Goal: Information Seeking & Learning: Learn about a topic

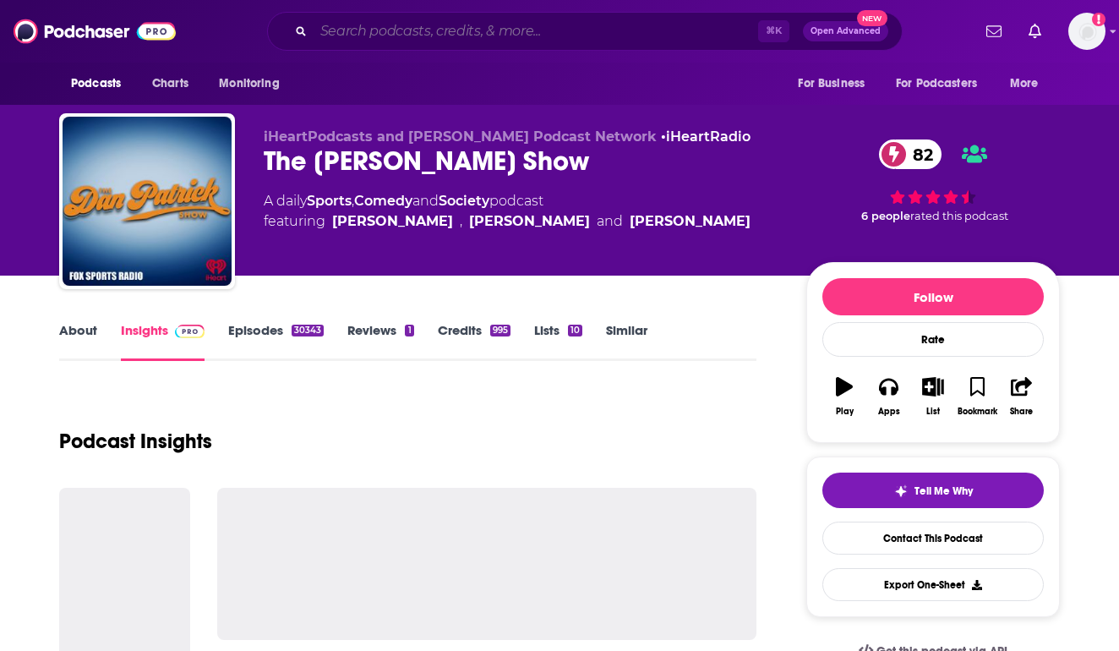
click at [385, 19] on input "Search podcasts, credits, & more..." at bounding box center [536, 31] width 445 height 27
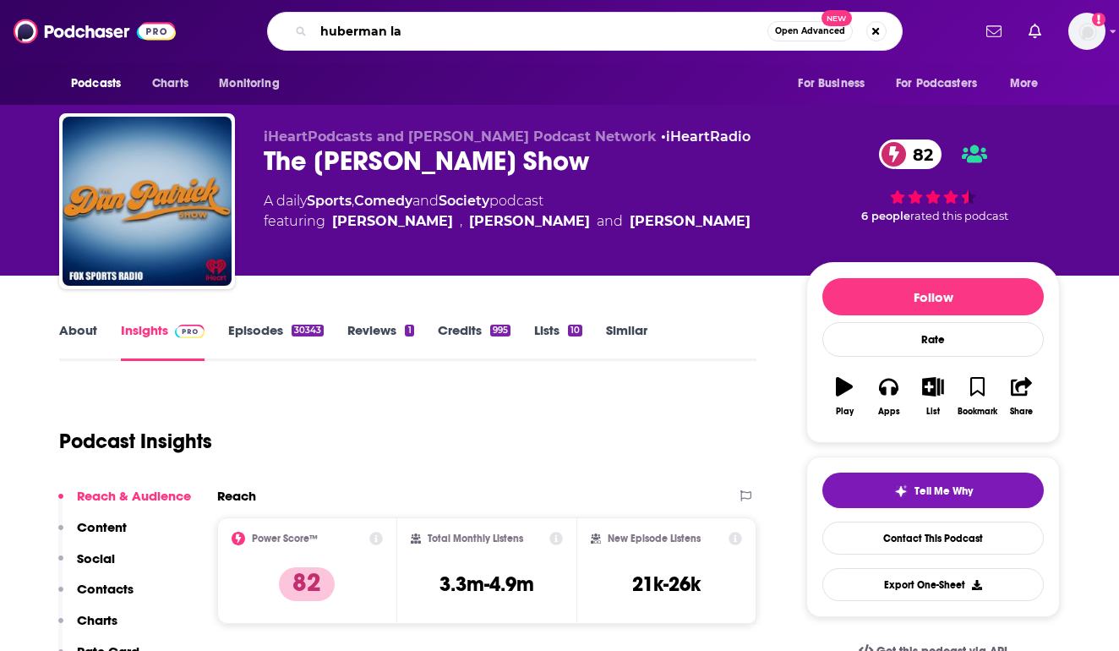
type input "huberman lab"
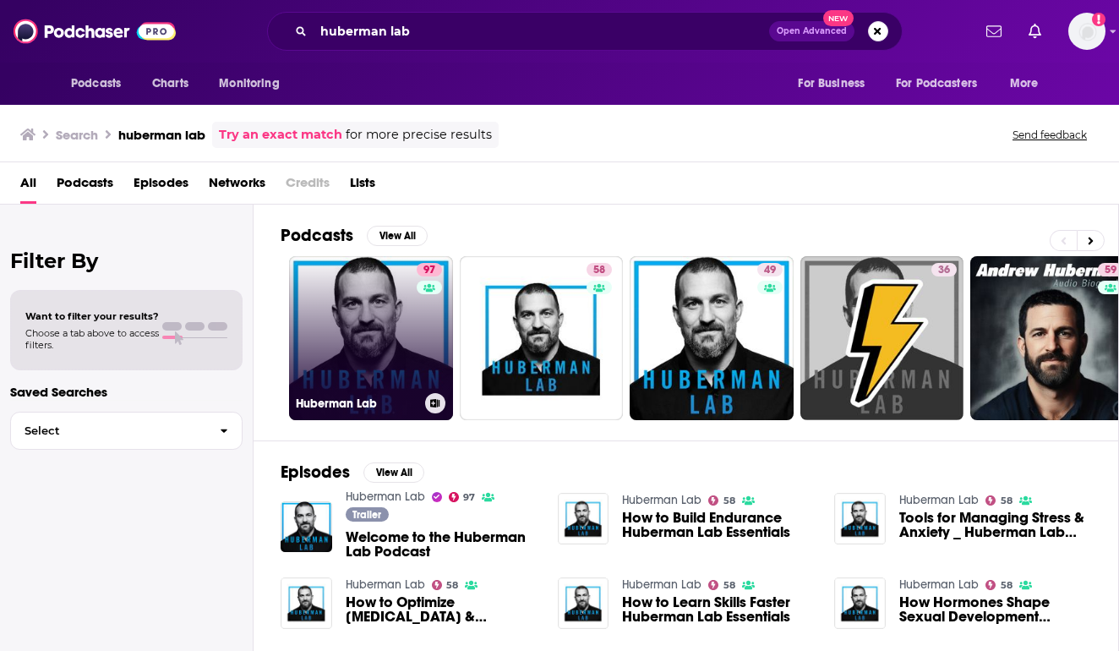
click at [382, 375] on link "97 Huberman Lab" at bounding box center [371, 338] width 164 height 164
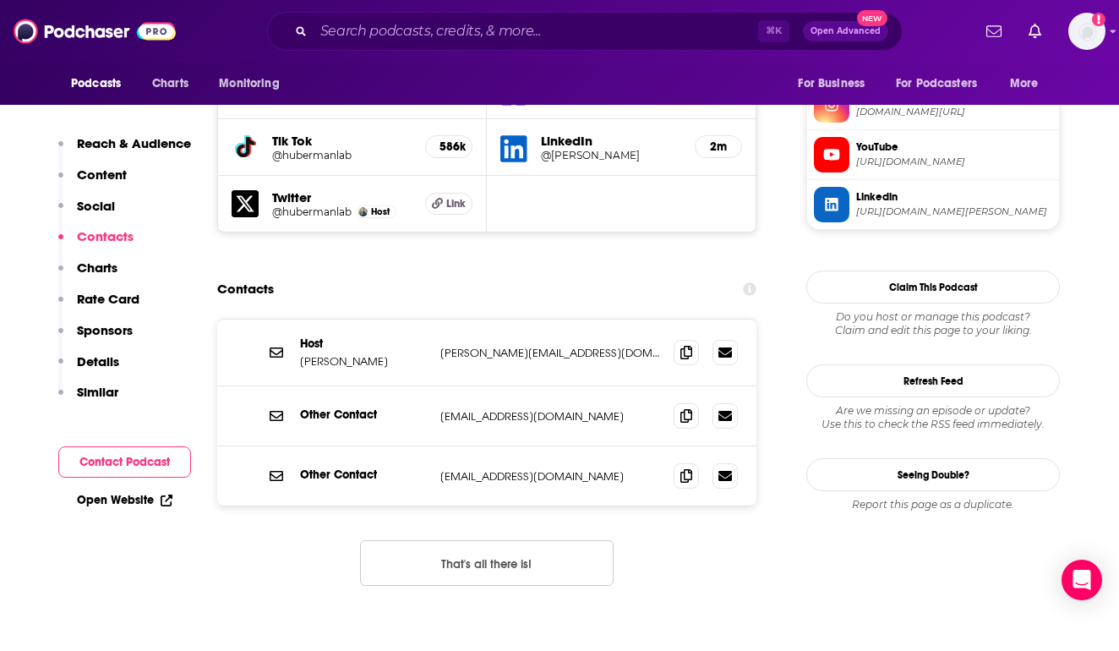
scroll to position [1606, 0]
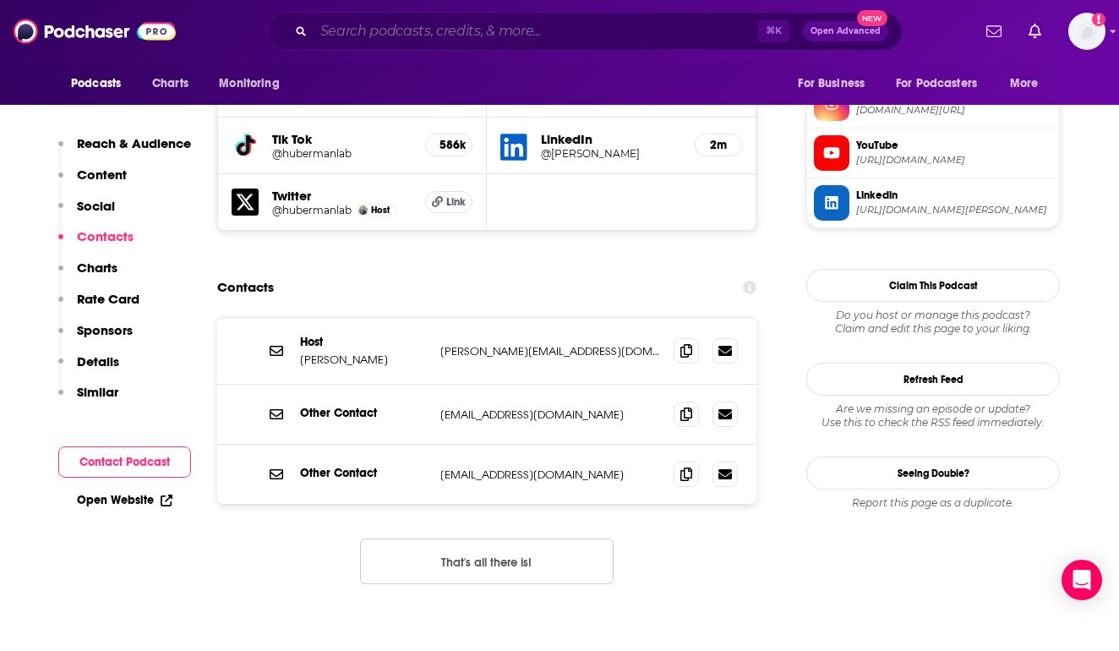
click at [341, 27] on input "Search podcasts, credits, & more..." at bounding box center [536, 31] width 445 height 27
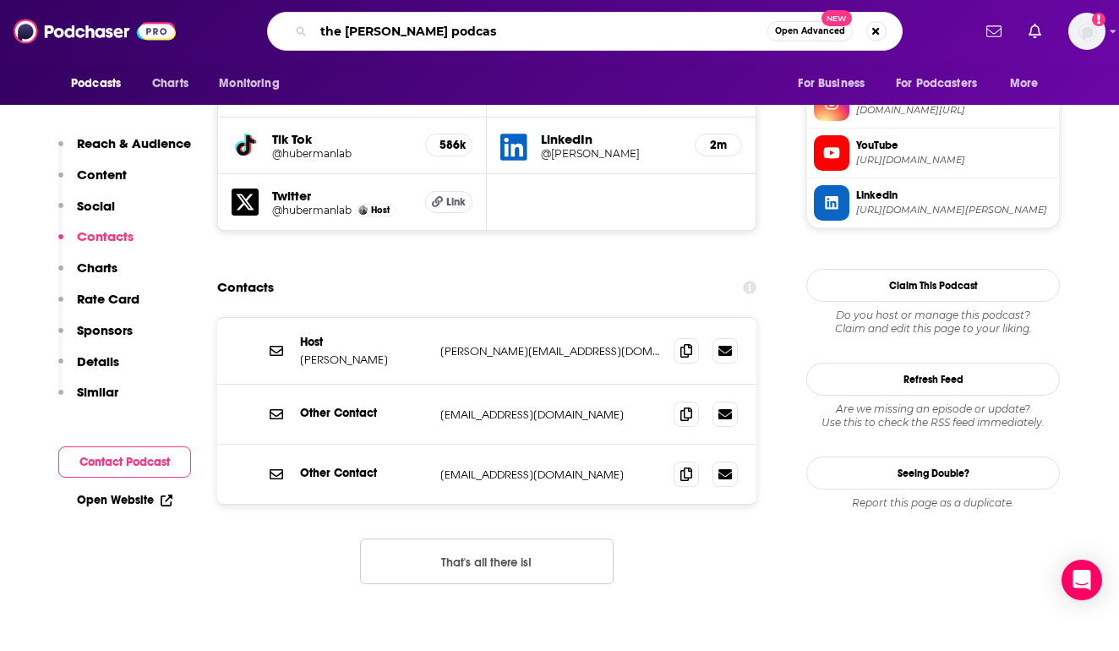
type input "the [PERSON_NAME] podcast"
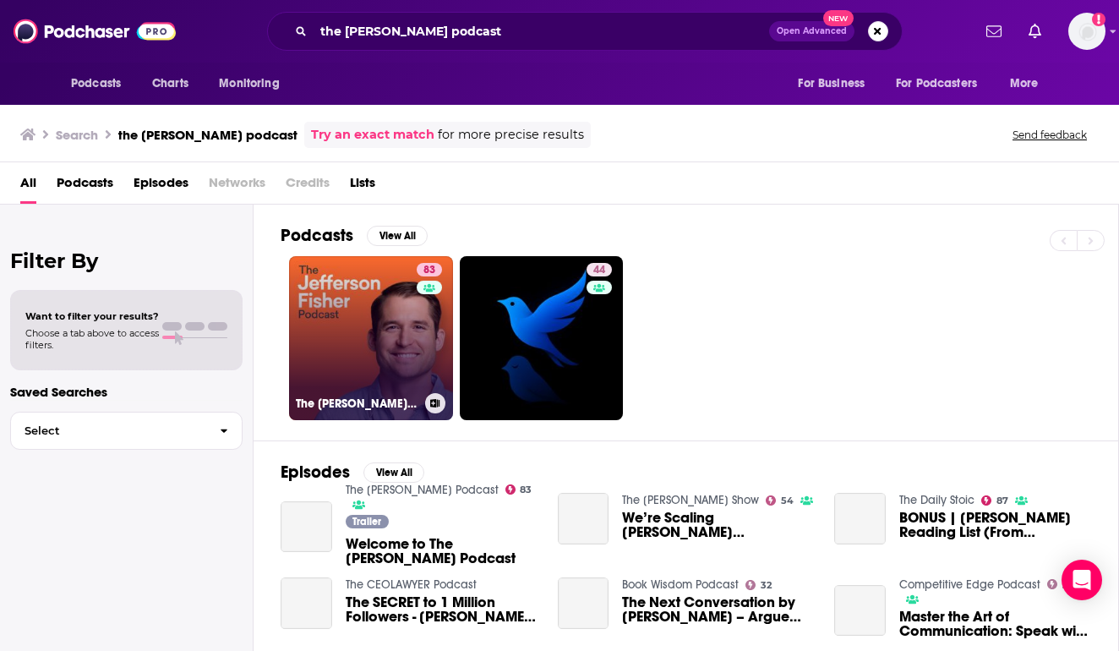
click at [374, 314] on link "83 The [PERSON_NAME] Podcast" at bounding box center [371, 338] width 164 height 164
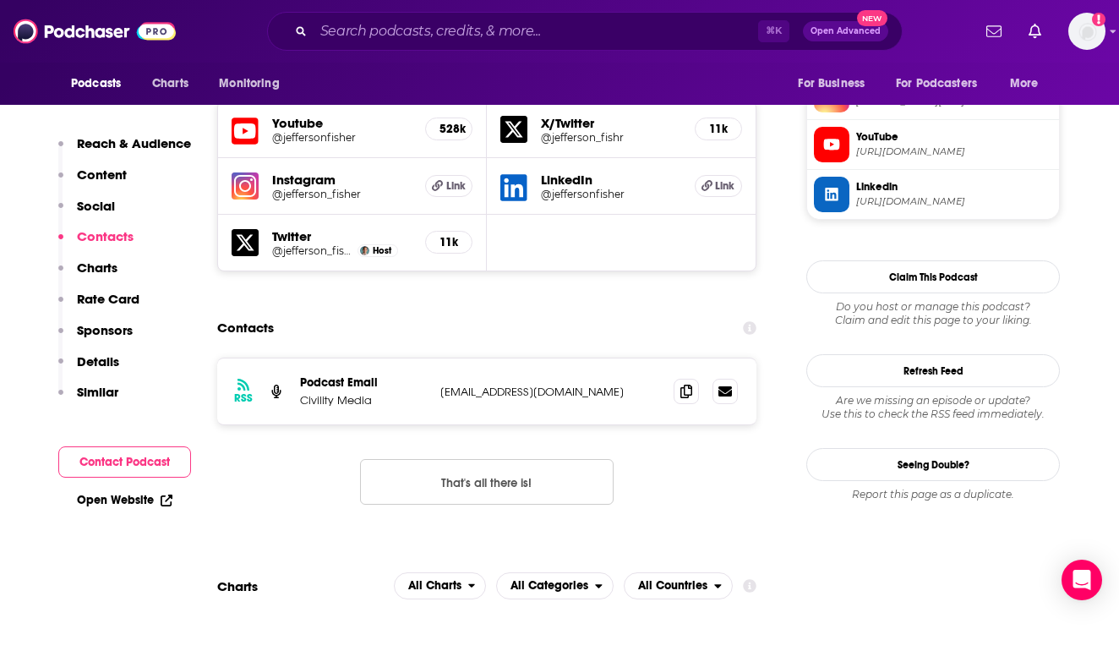
scroll to position [1575, 0]
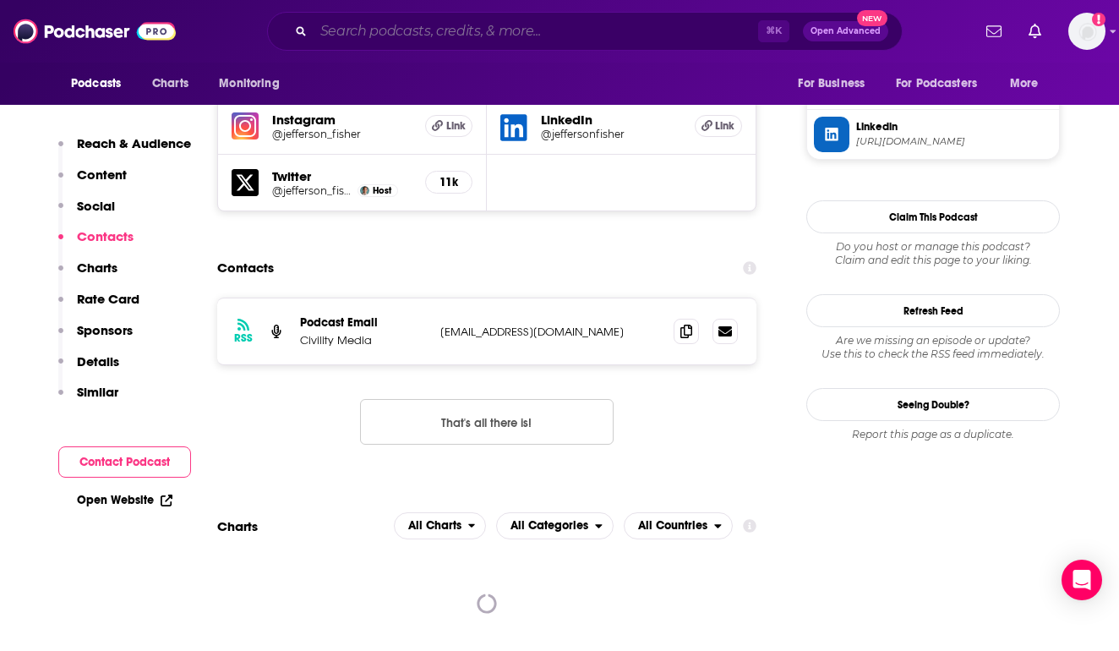
click at [364, 29] on input "Search podcasts, credits, & more..." at bounding box center [536, 31] width 445 height 27
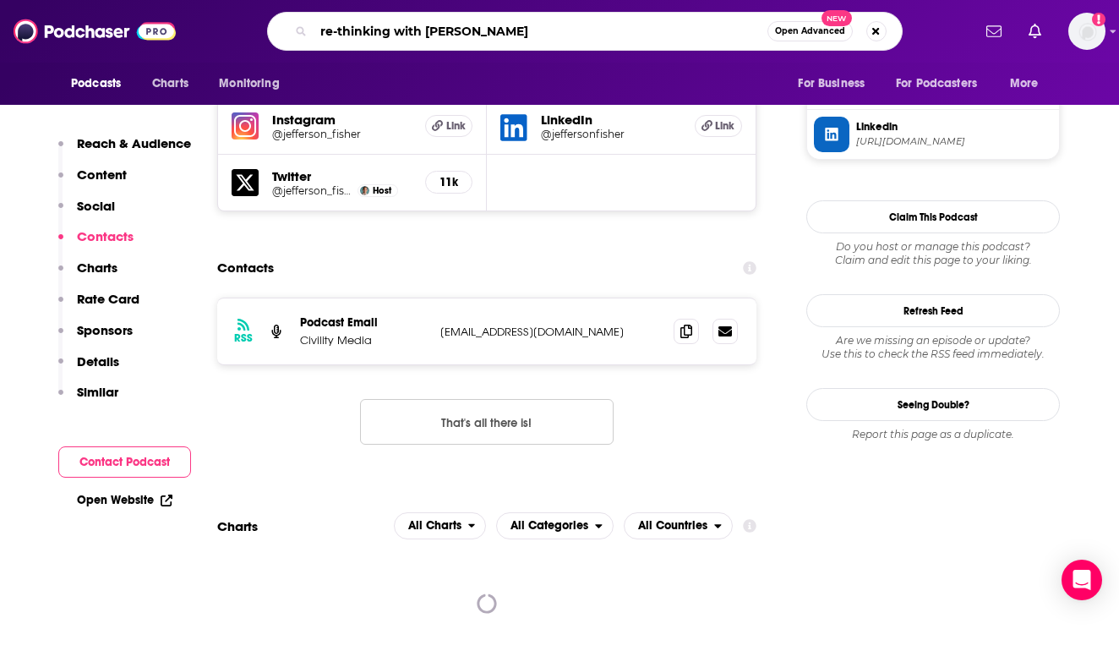
type input "re-thinking with [PERSON_NAME]"
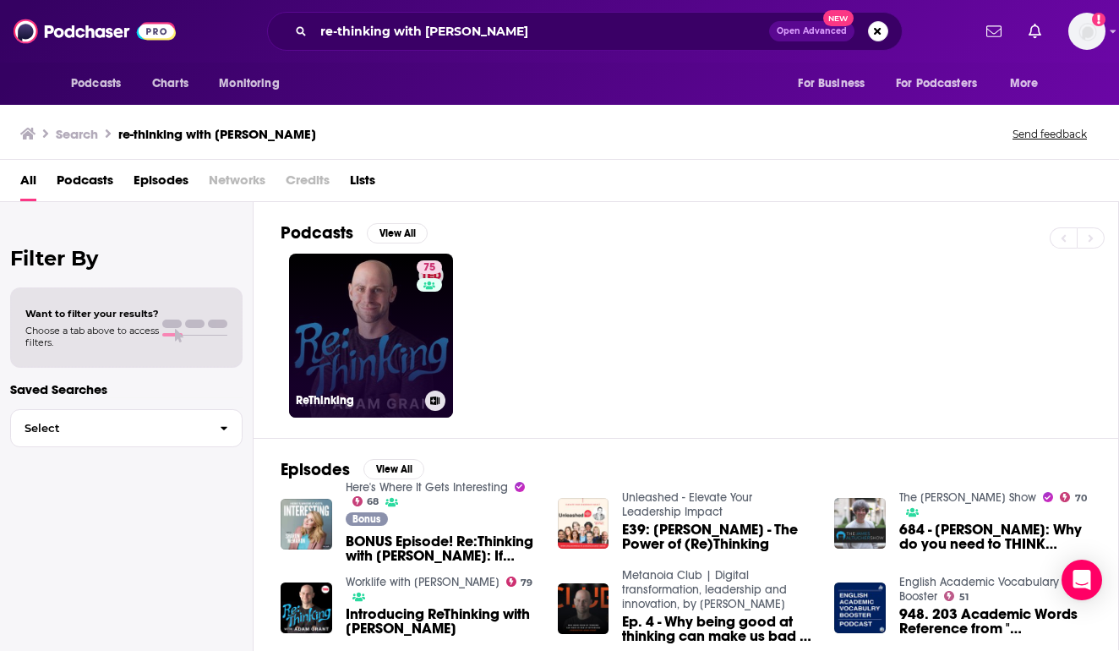
click at [366, 298] on link "75 ReThinking" at bounding box center [371, 336] width 164 height 164
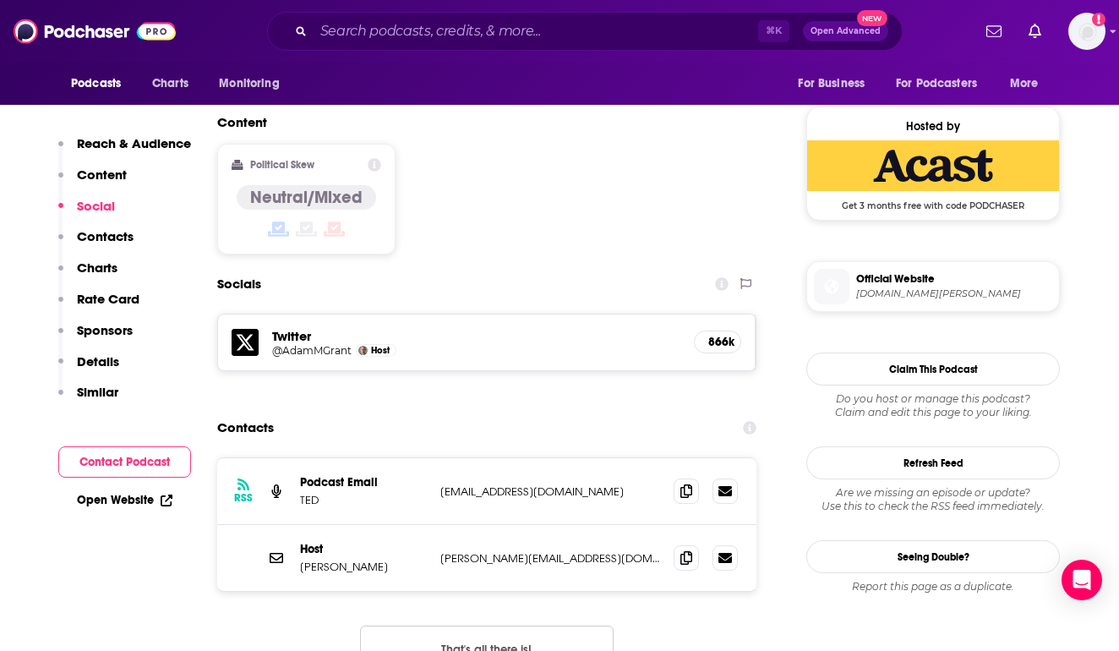
scroll to position [1339, 0]
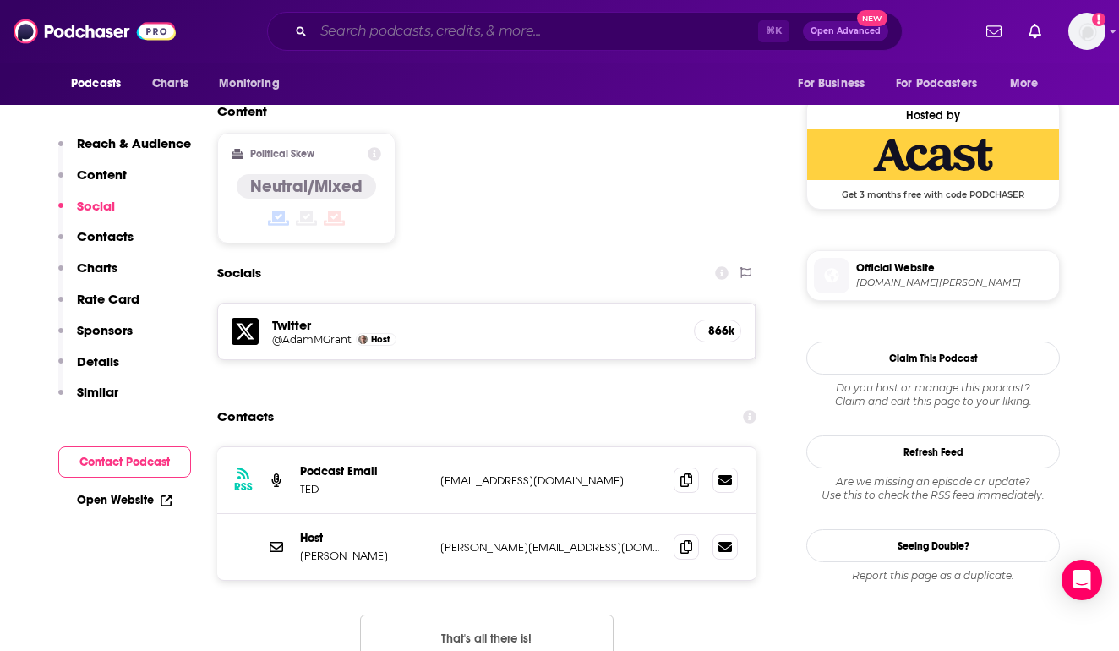
click at [410, 32] on input "Search podcasts, credits, & more..." at bounding box center [536, 31] width 445 height 27
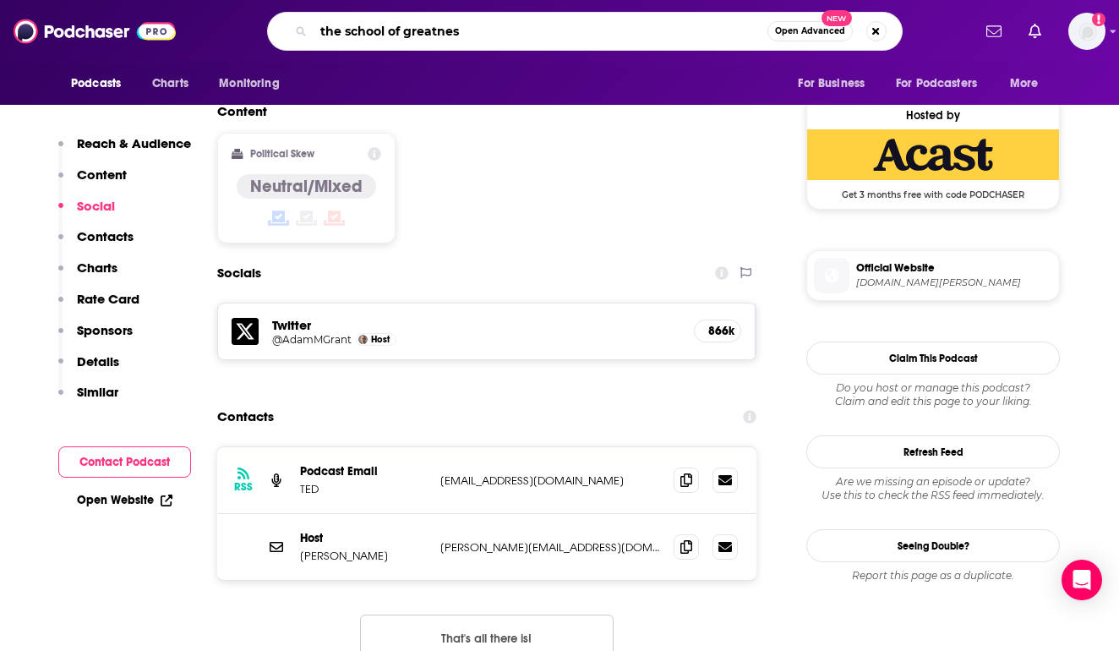
type input "the school of greatness"
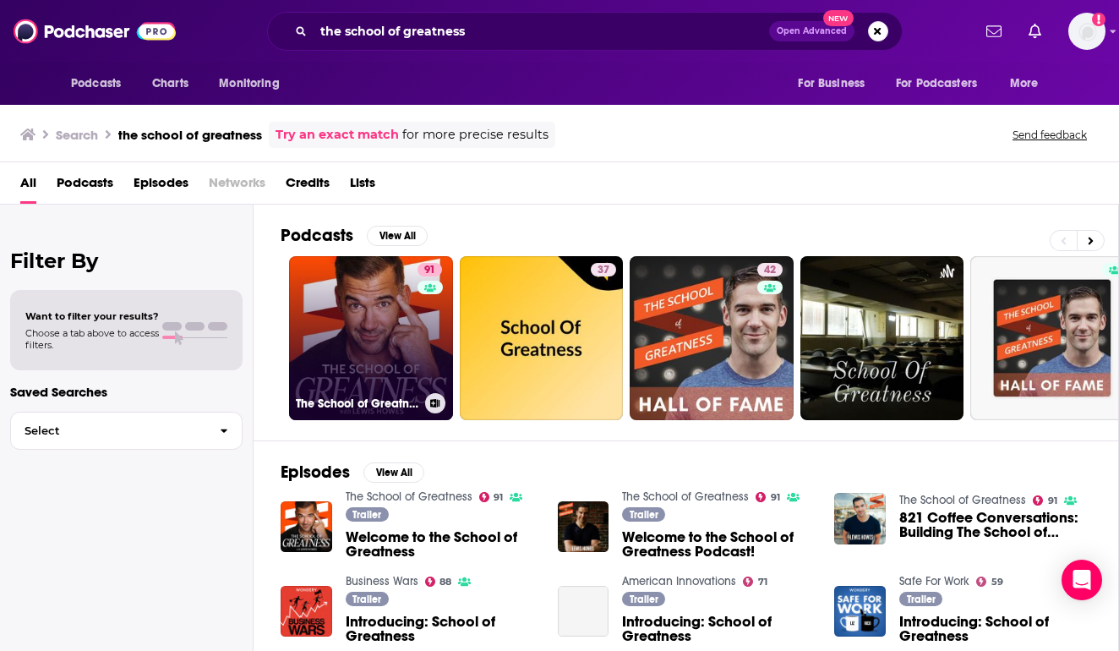
click at [386, 343] on link "91 The School of Greatness" at bounding box center [371, 338] width 164 height 164
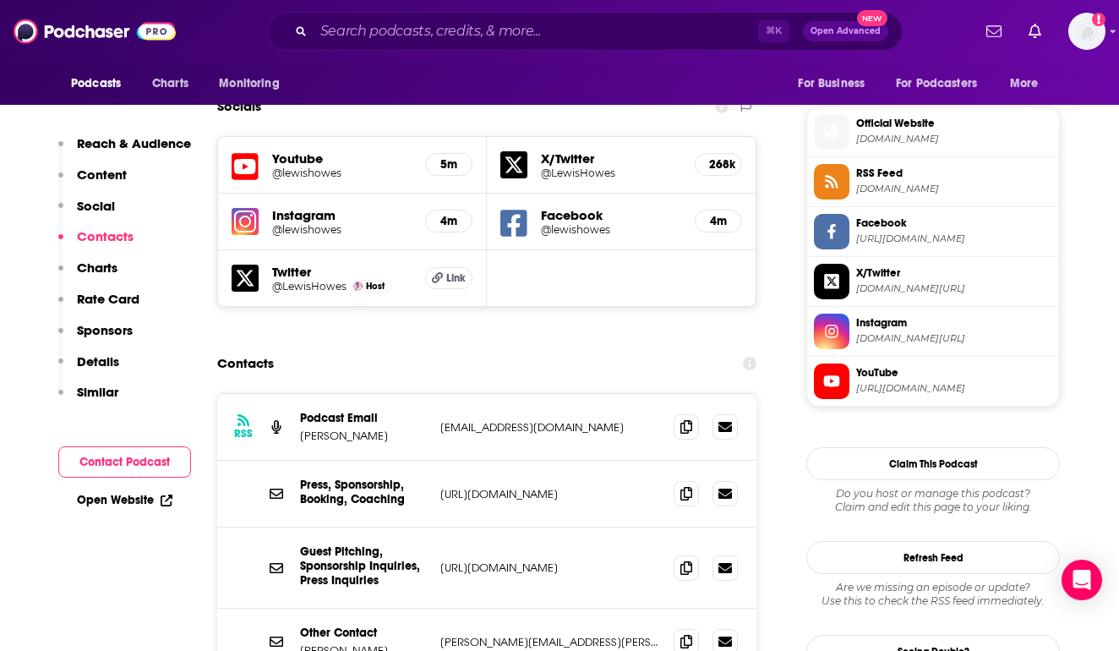
scroll to position [1494, 0]
